Goal: Book appointment/travel/reservation

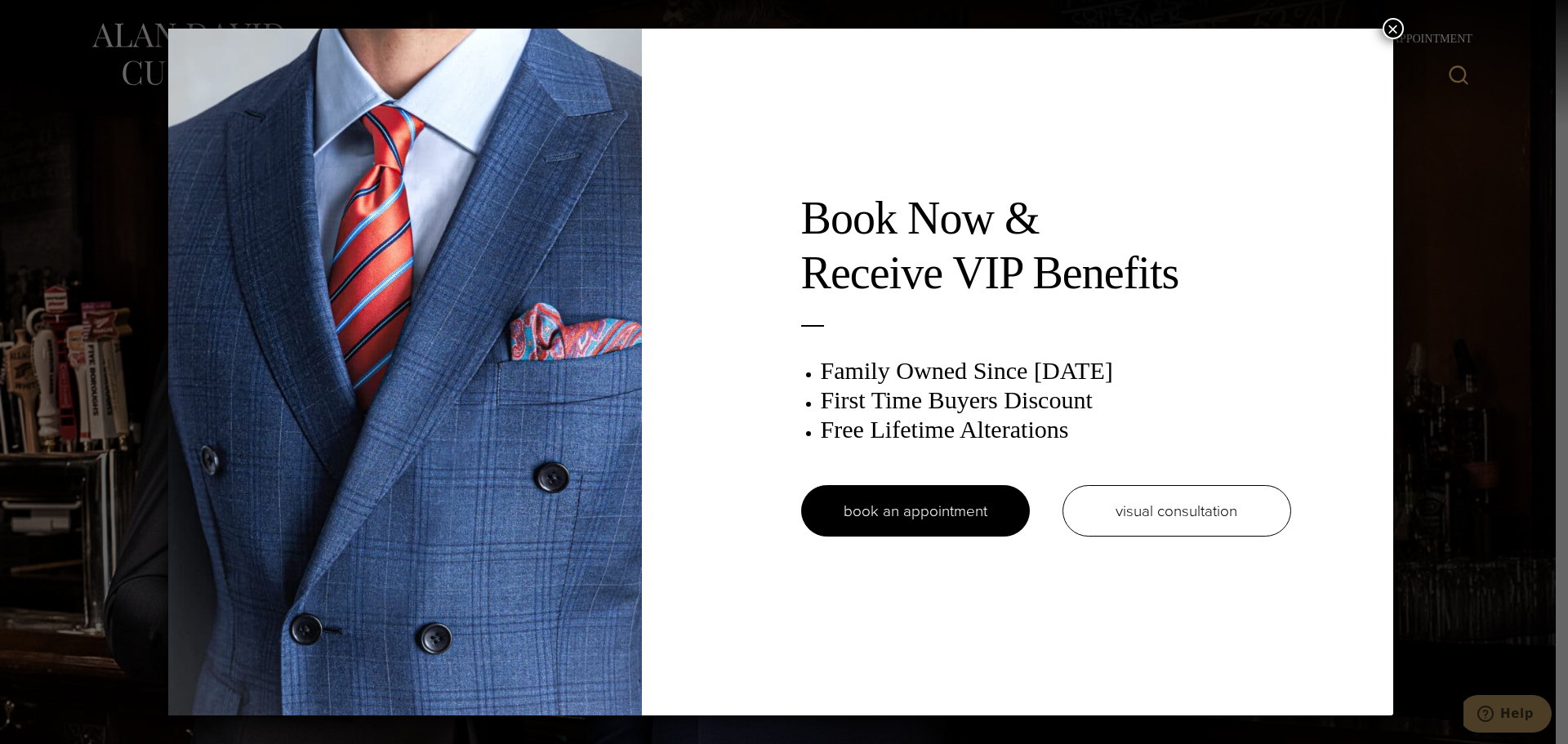
click at [818, 26] on button "×" at bounding box center [1393, 28] width 21 height 21
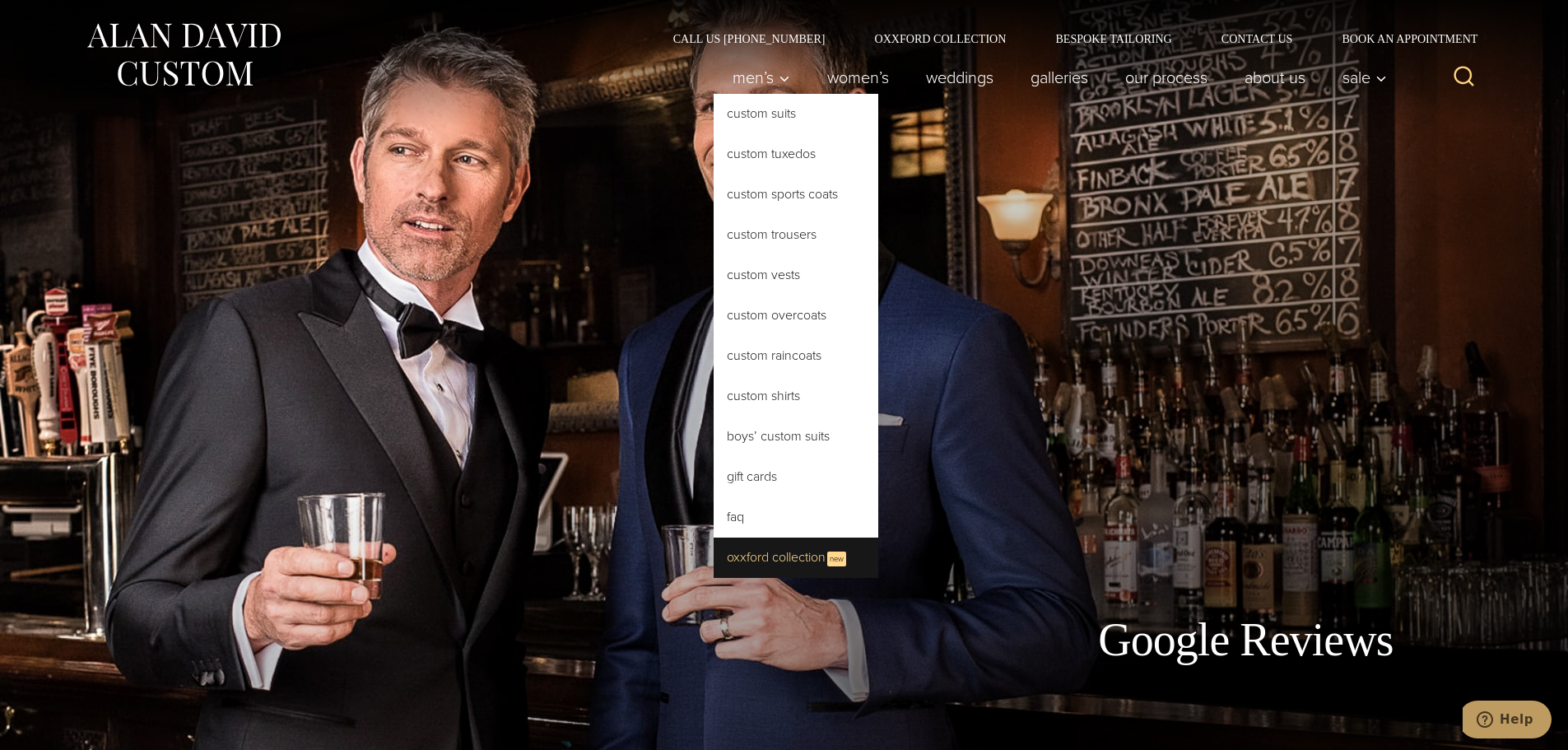
click at [780, 558] on link "Oxxford Collection New" at bounding box center [796, 558] width 165 height 40
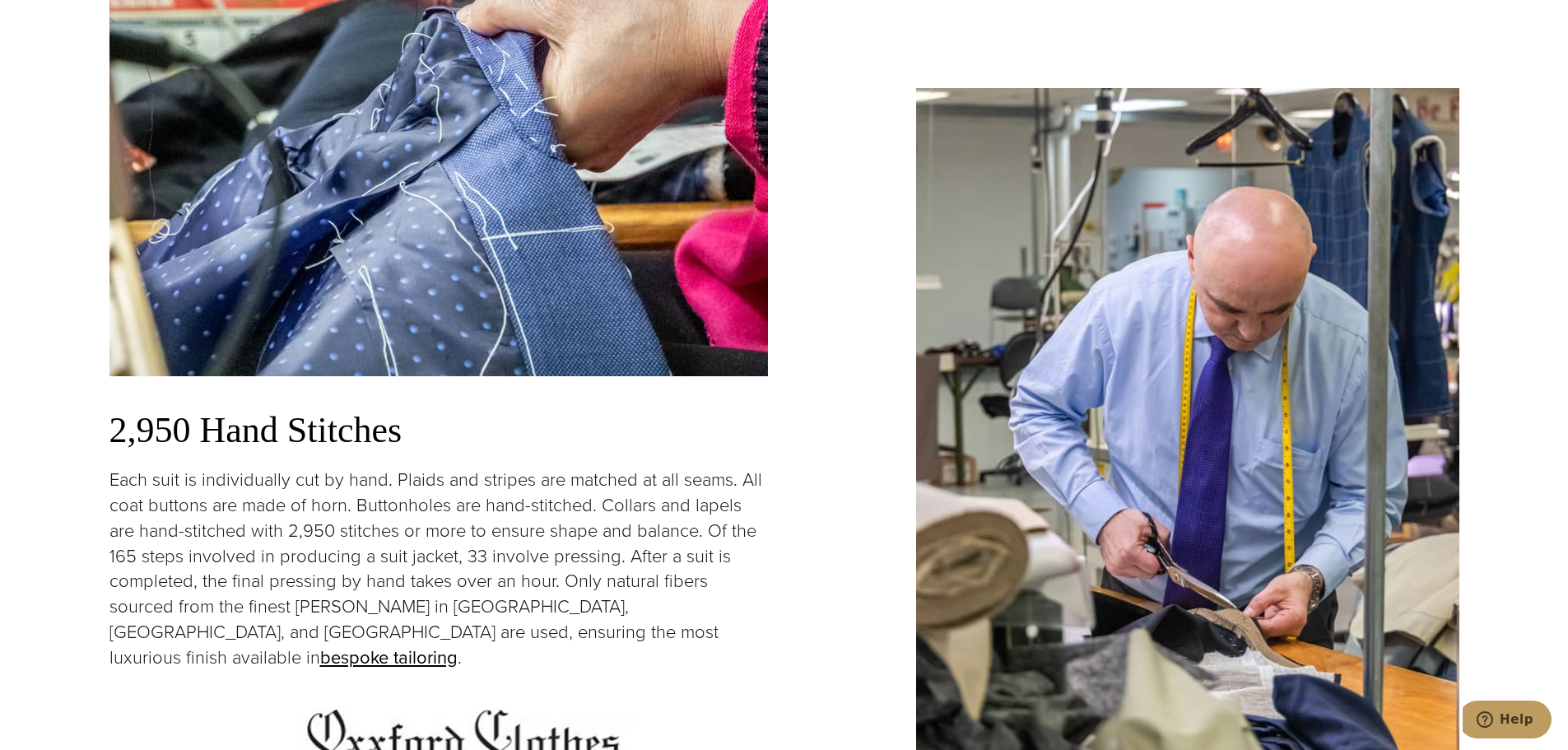
scroll to position [3375, 0]
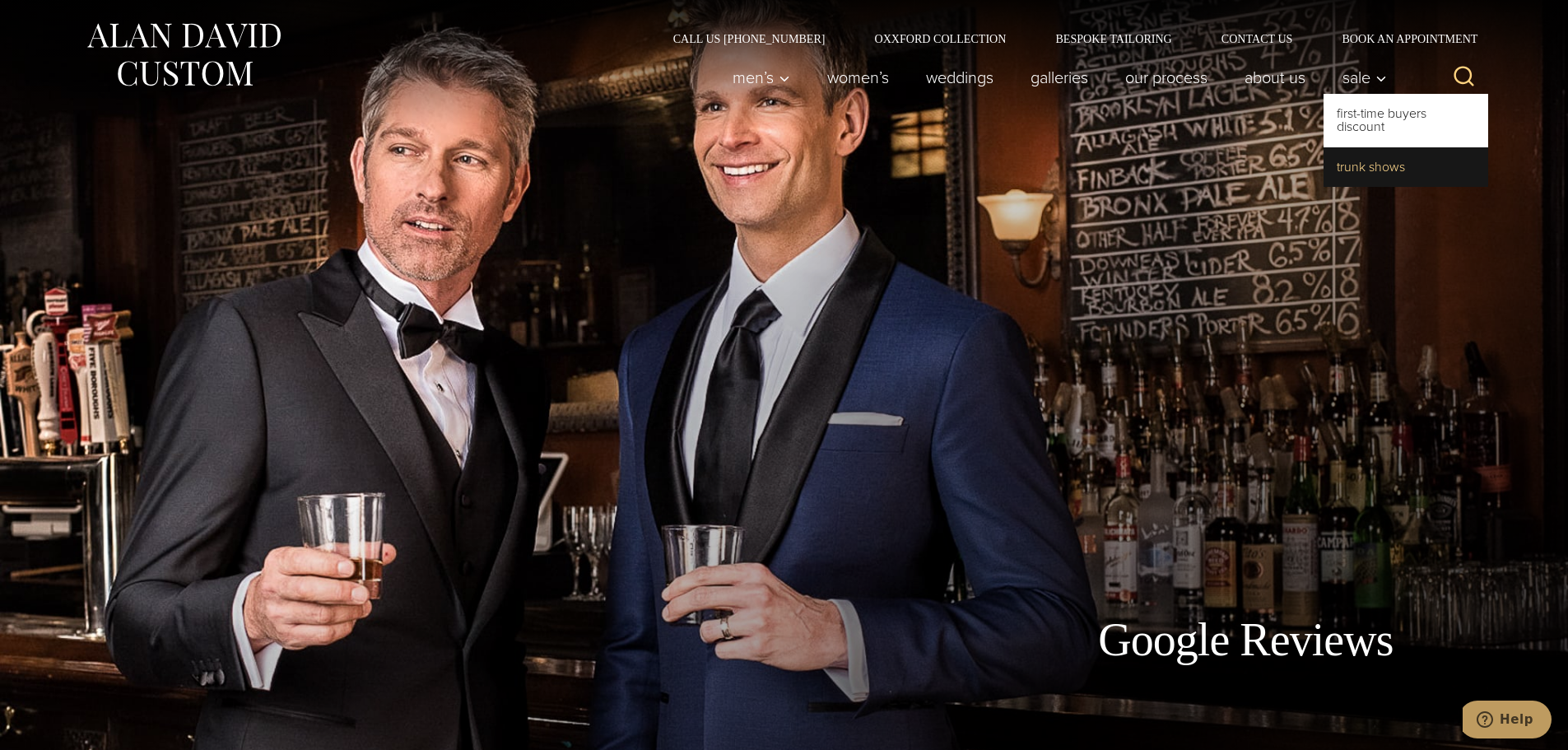
click at [1373, 165] on link "Trunk Shows" at bounding box center [1406, 166] width 165 height 39
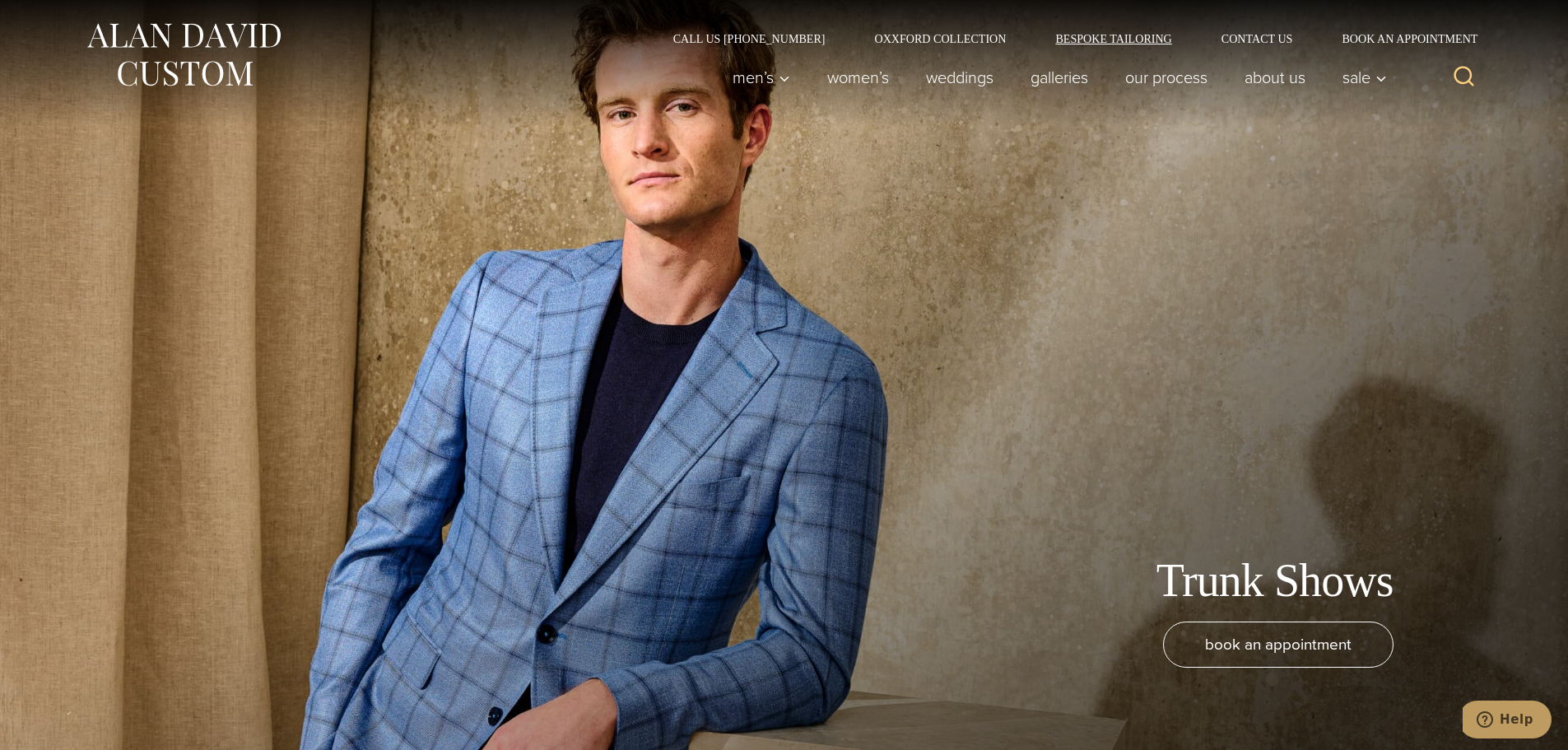
click at [1119, 36] on link "Bespoke Tailoring" at bounding box center [1113, 38] width 166 height 11
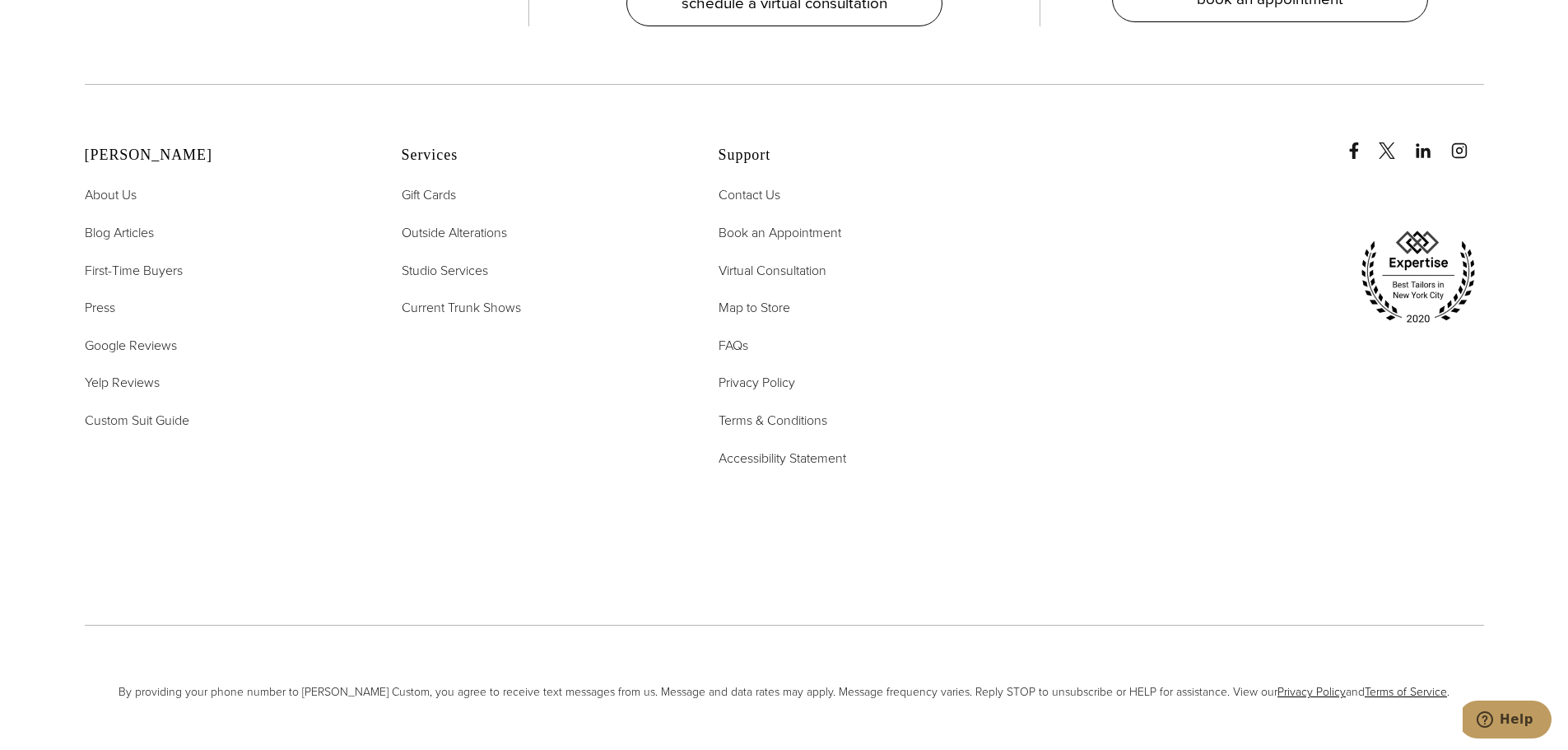
scroll to position [7871, 0]
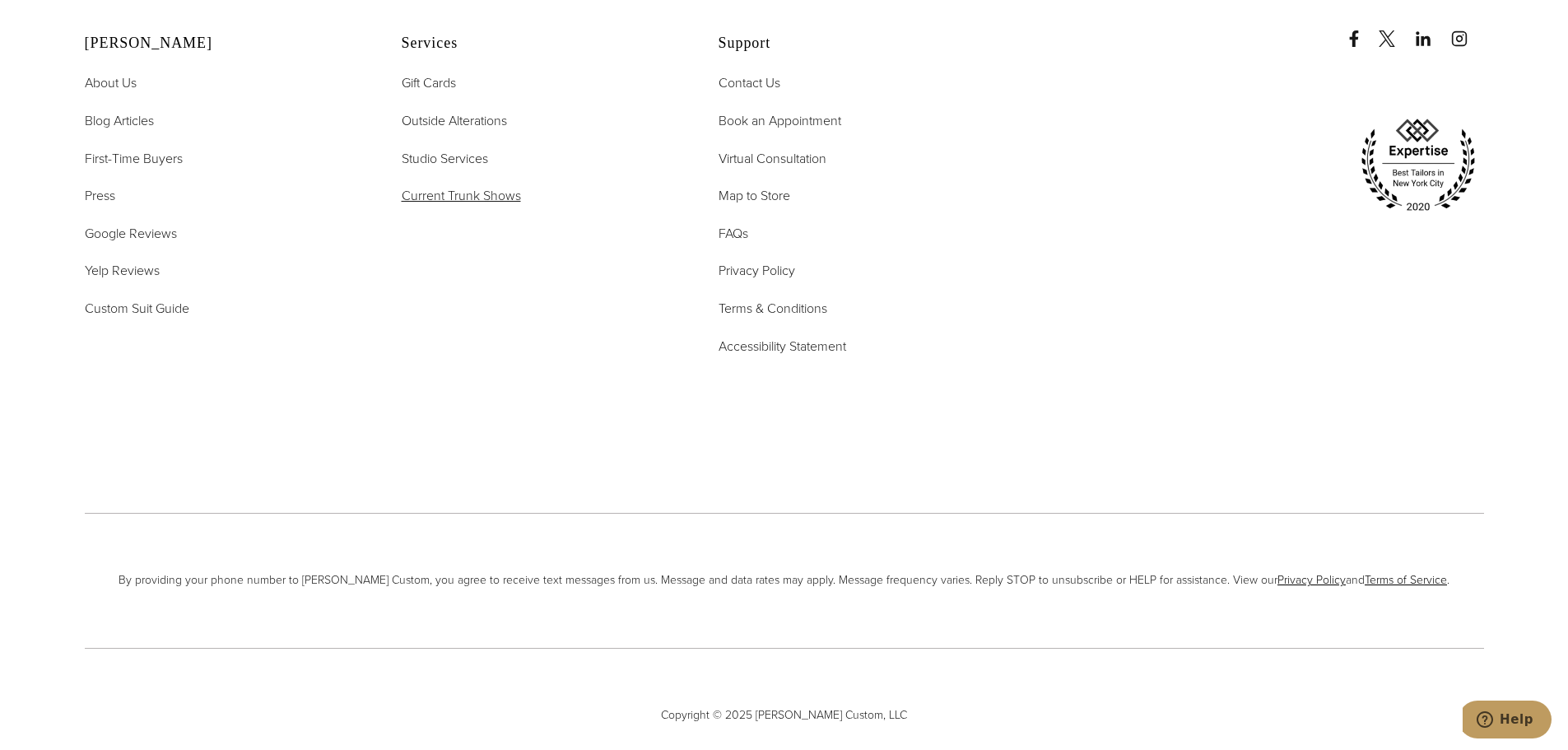
click at [461, 186] on span "Current Trunk Shows" at bounding box center [461, 195] width 120 height 19
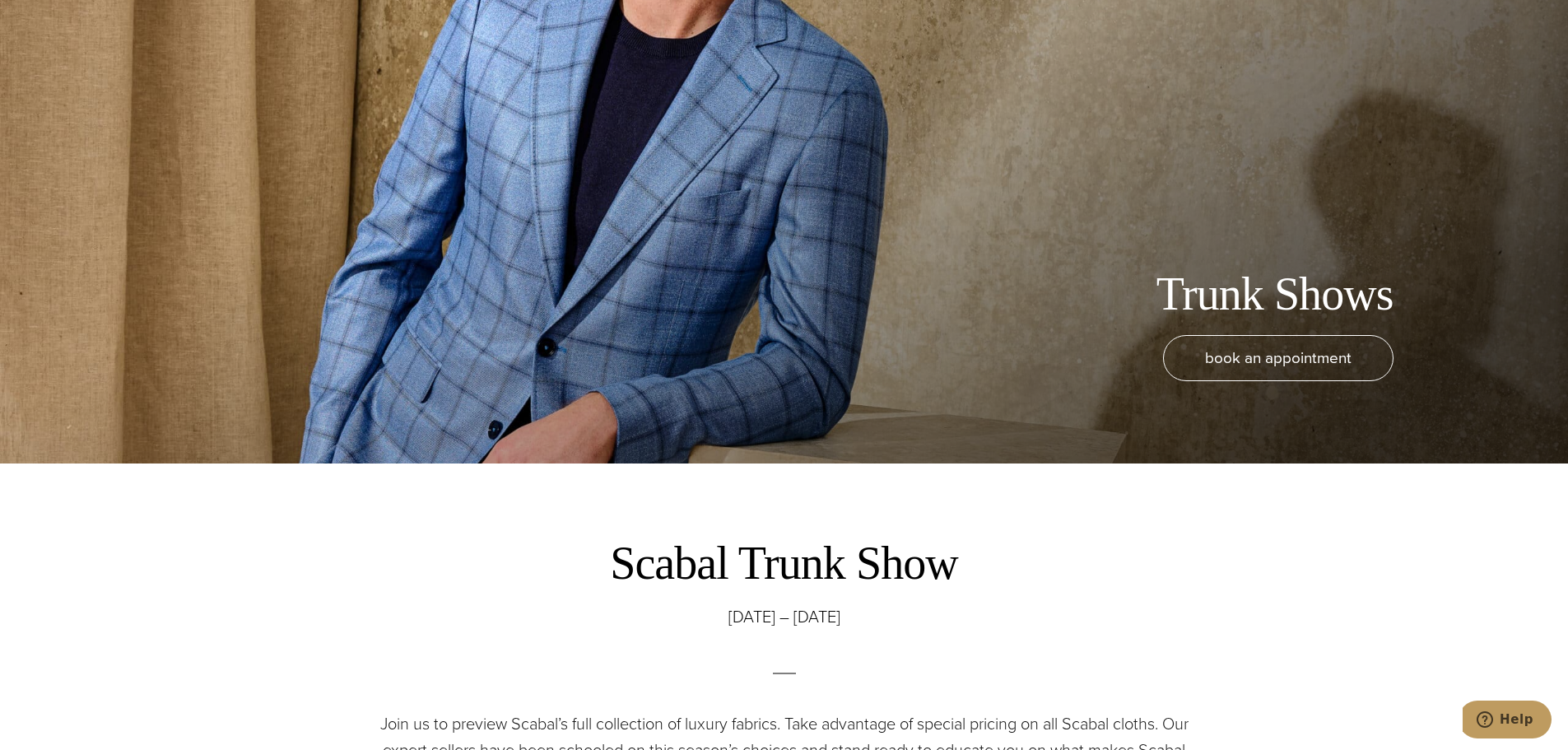
scroll to position [329, 0]
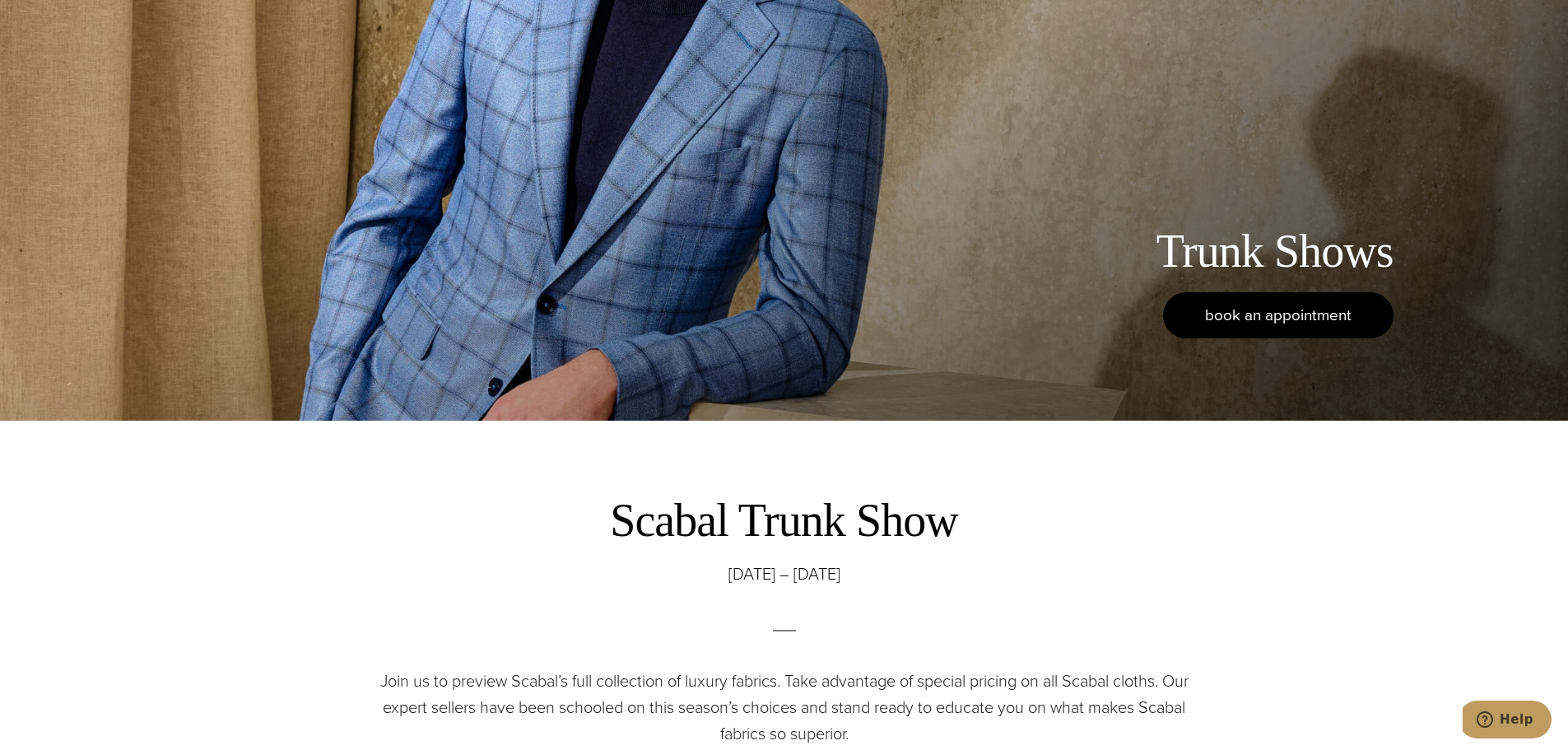
click at [1263, 326] on span "book an appointment" at bounding box center [1278, 315] width 146 height 24
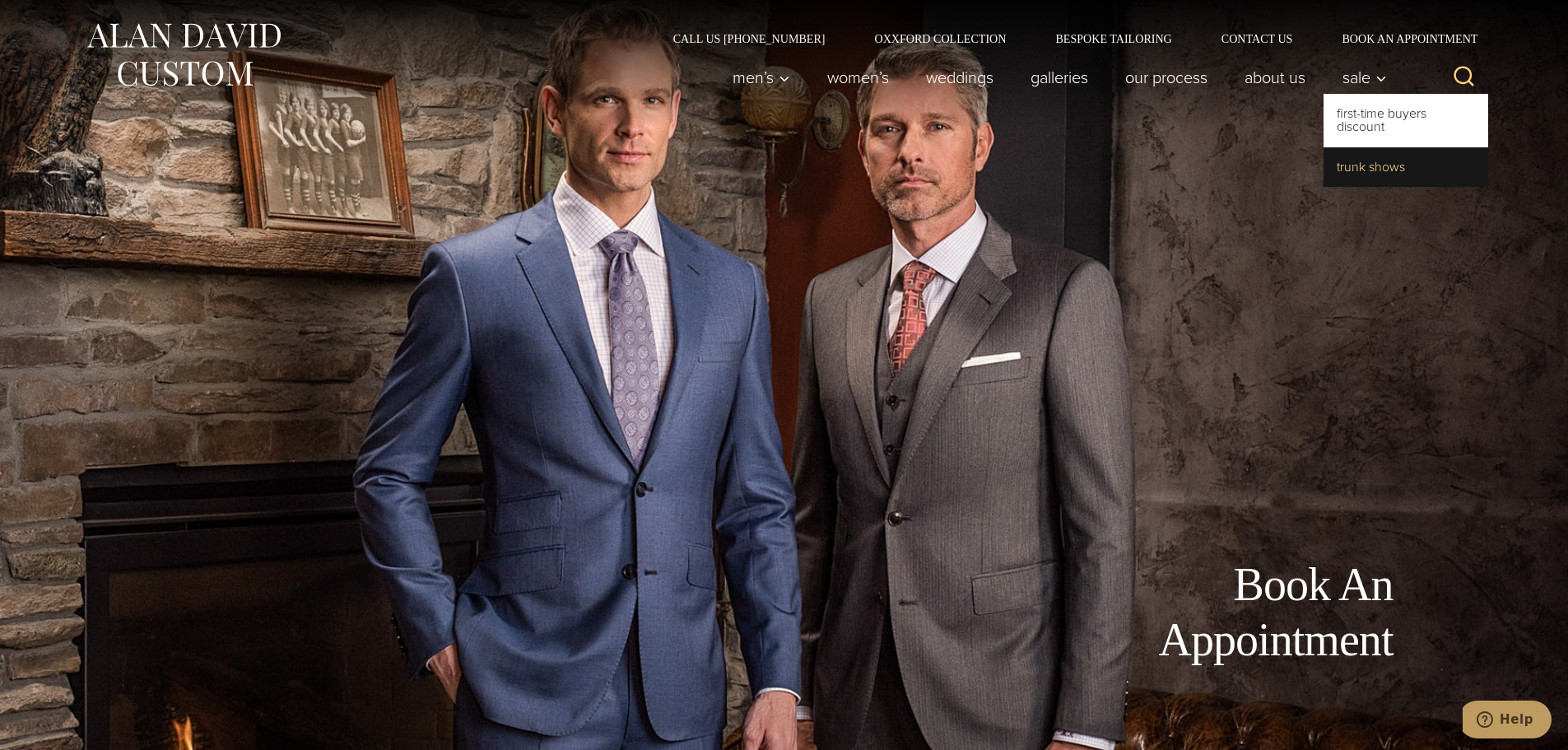
click at [1386, 162] on link "Trunk Shows" at bounding box center [1406, 166] width 165 height 39
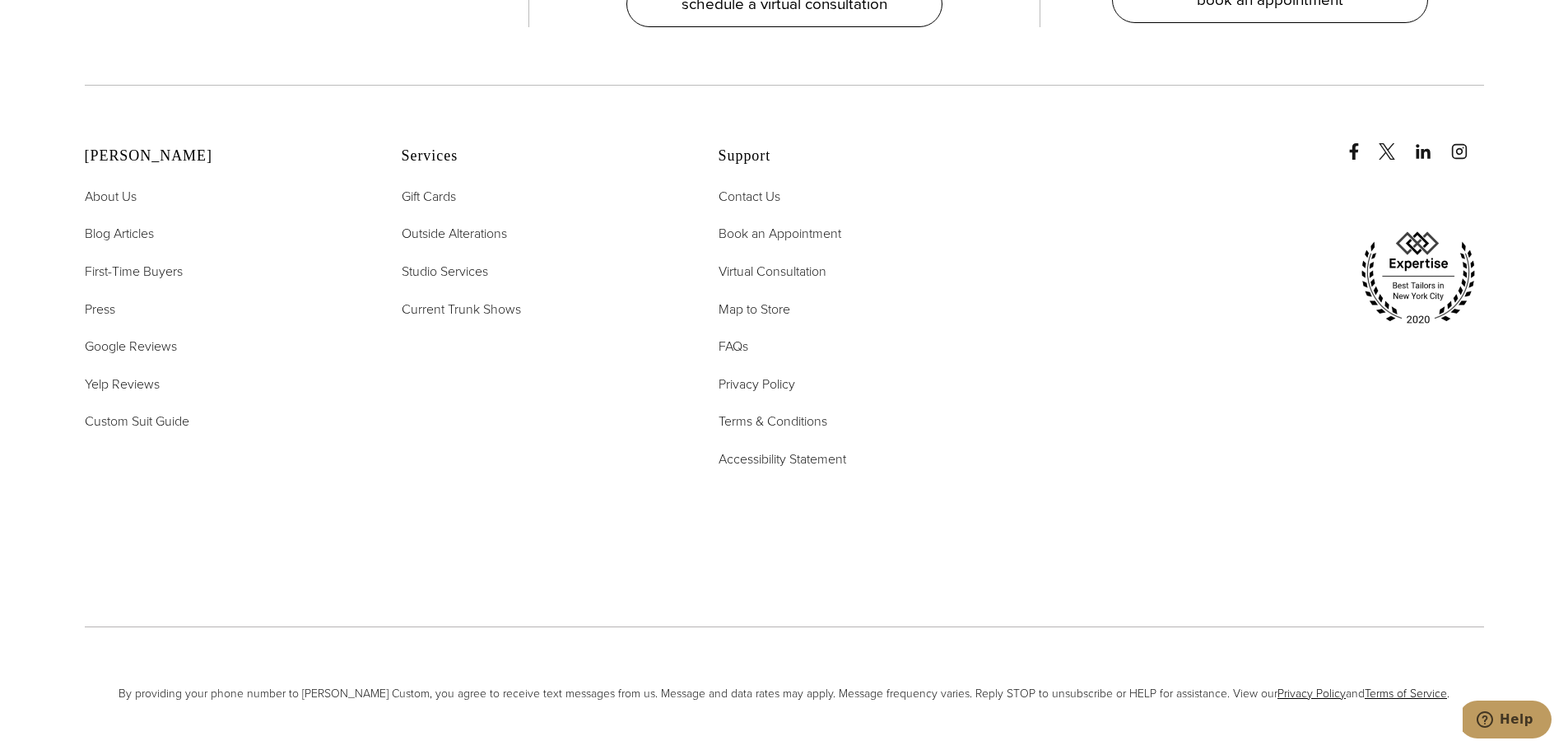
scroll to position [7140, 0]
